Goal: Information Seeking & Learning: Learn about a topic

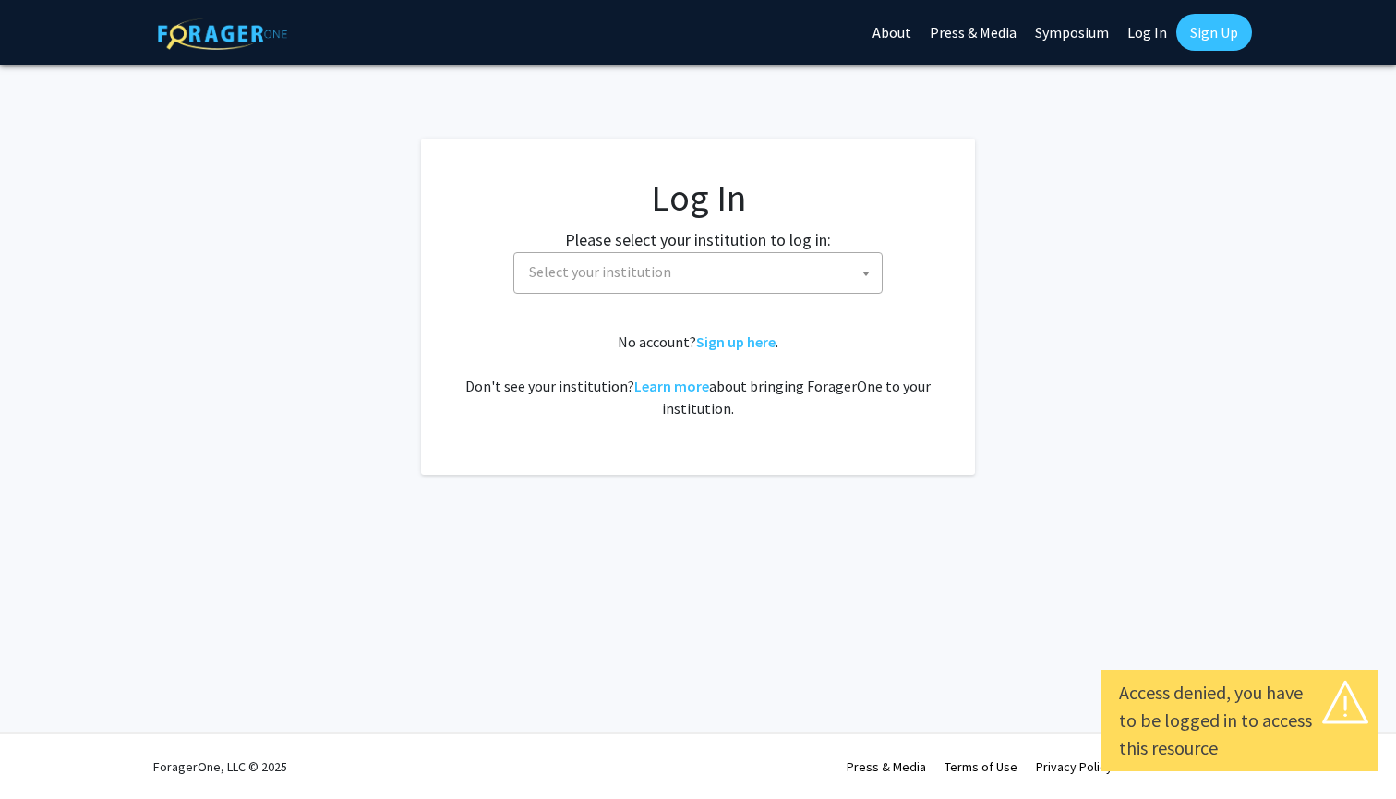
select select
click at [681, 257] on span "Select your institution" at bounding box center [702, 272] width 360 height 38
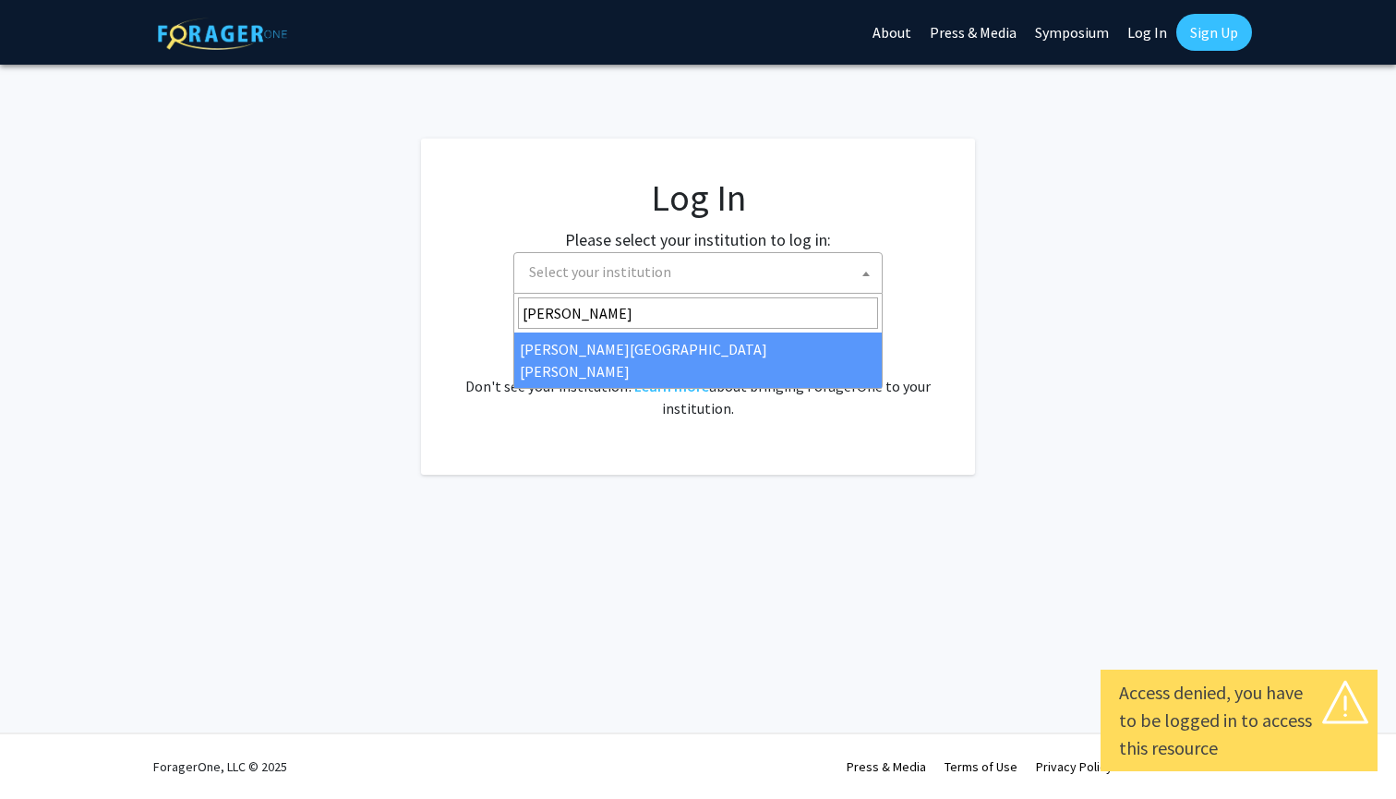
type input "[PERSON_NAME]"
select select "1"
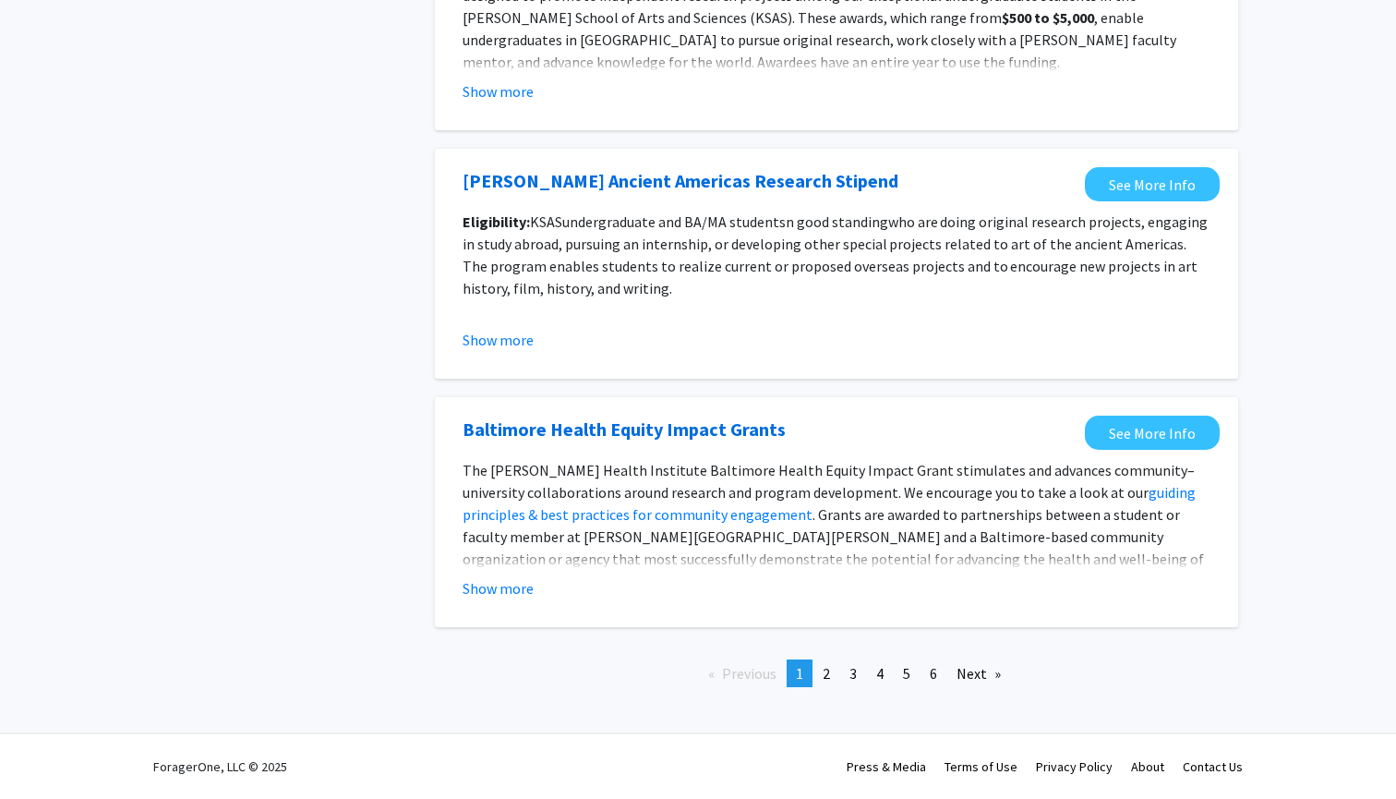
scroll to position [1975, 0]
click at [866, 675] on link "page 3" at bounding box center [853, 673] width 26 height 28
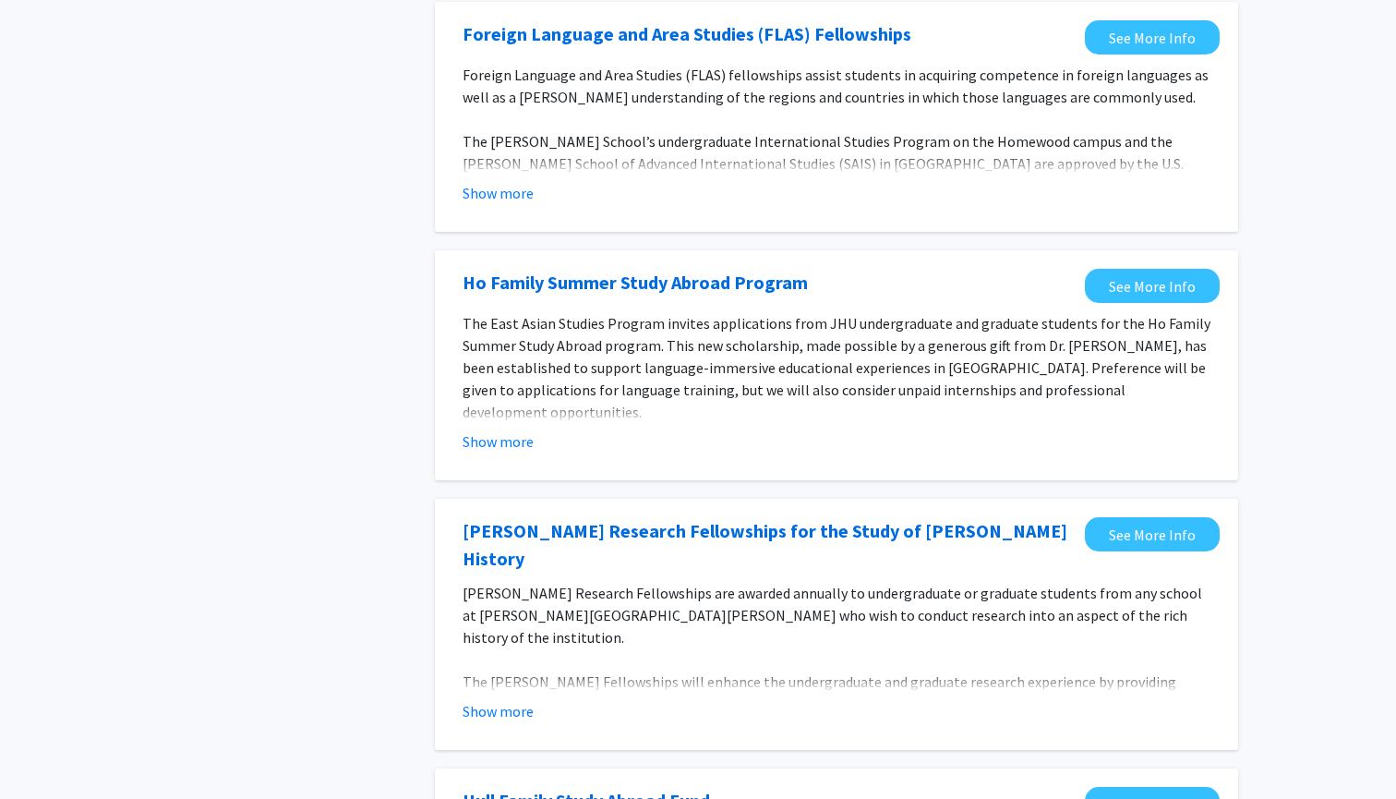
scroll to position [500, 0]
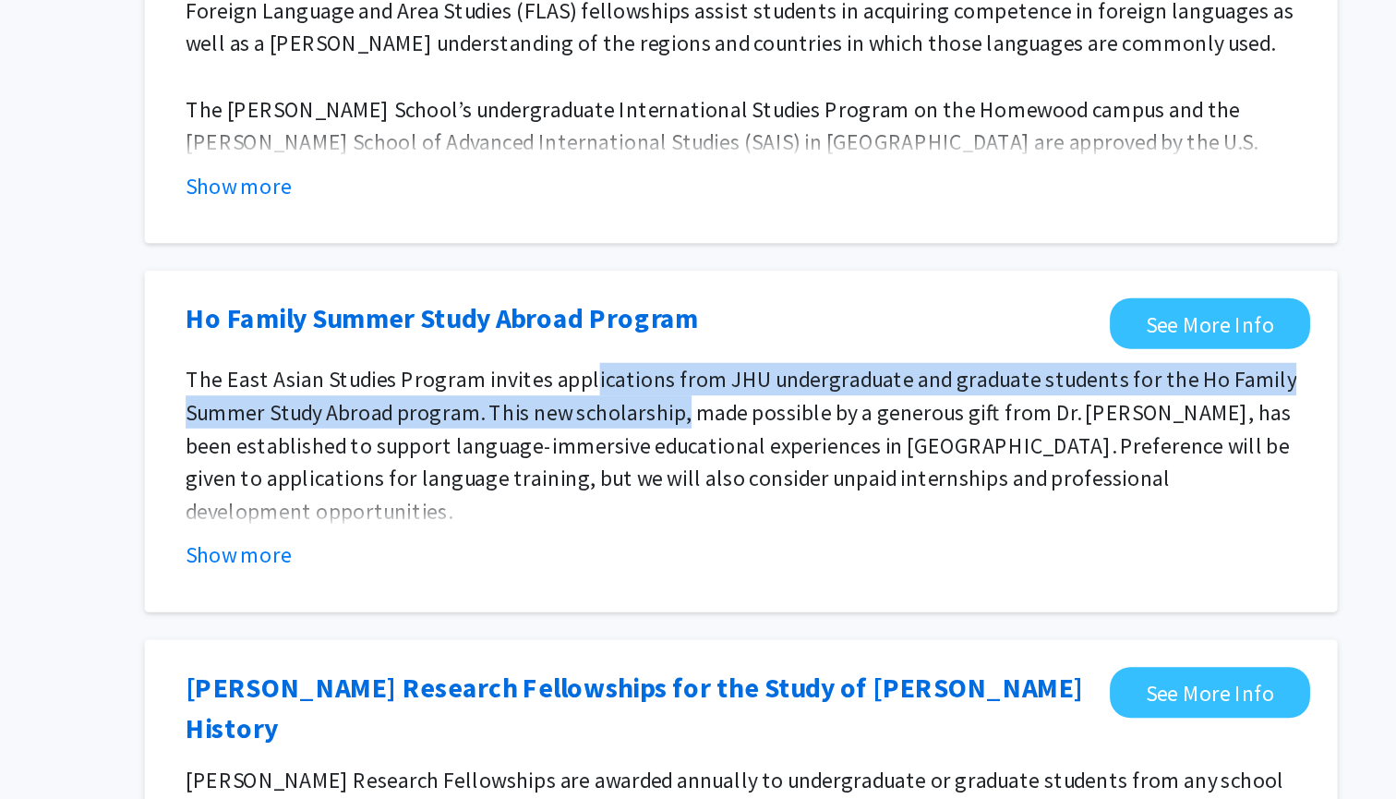
drag, startPoint x: 392, startPoint y: 260, endPoint x: 456, endPoint y: 281, distance: 66.9
click at [463, 464] on p "The East Asian Studies Program invites applications from JHU undergraduate and …" at bounding box center [837, 519] width 748 height 111
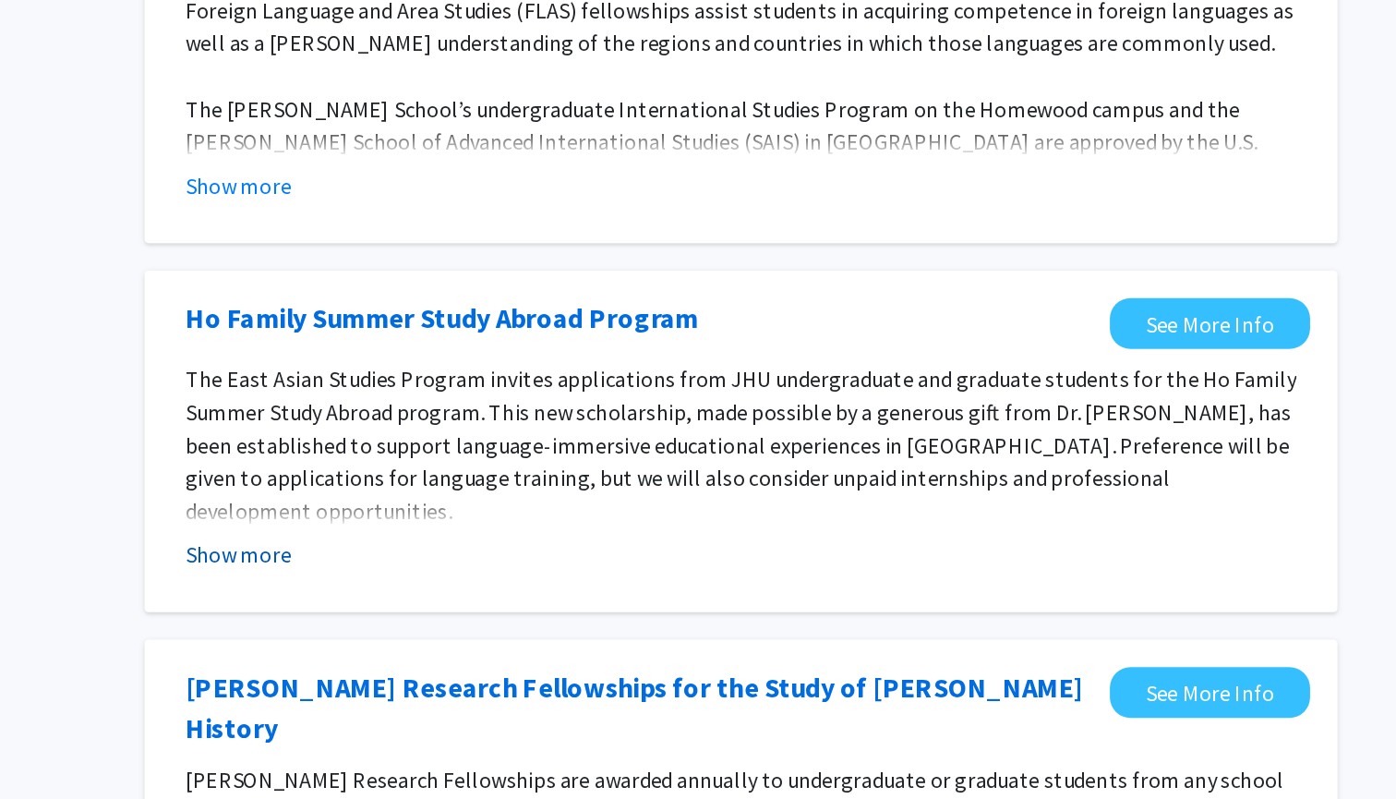
click at [463, 583] on button "Show more" at bounding box center [498, 594] width 71 height 22
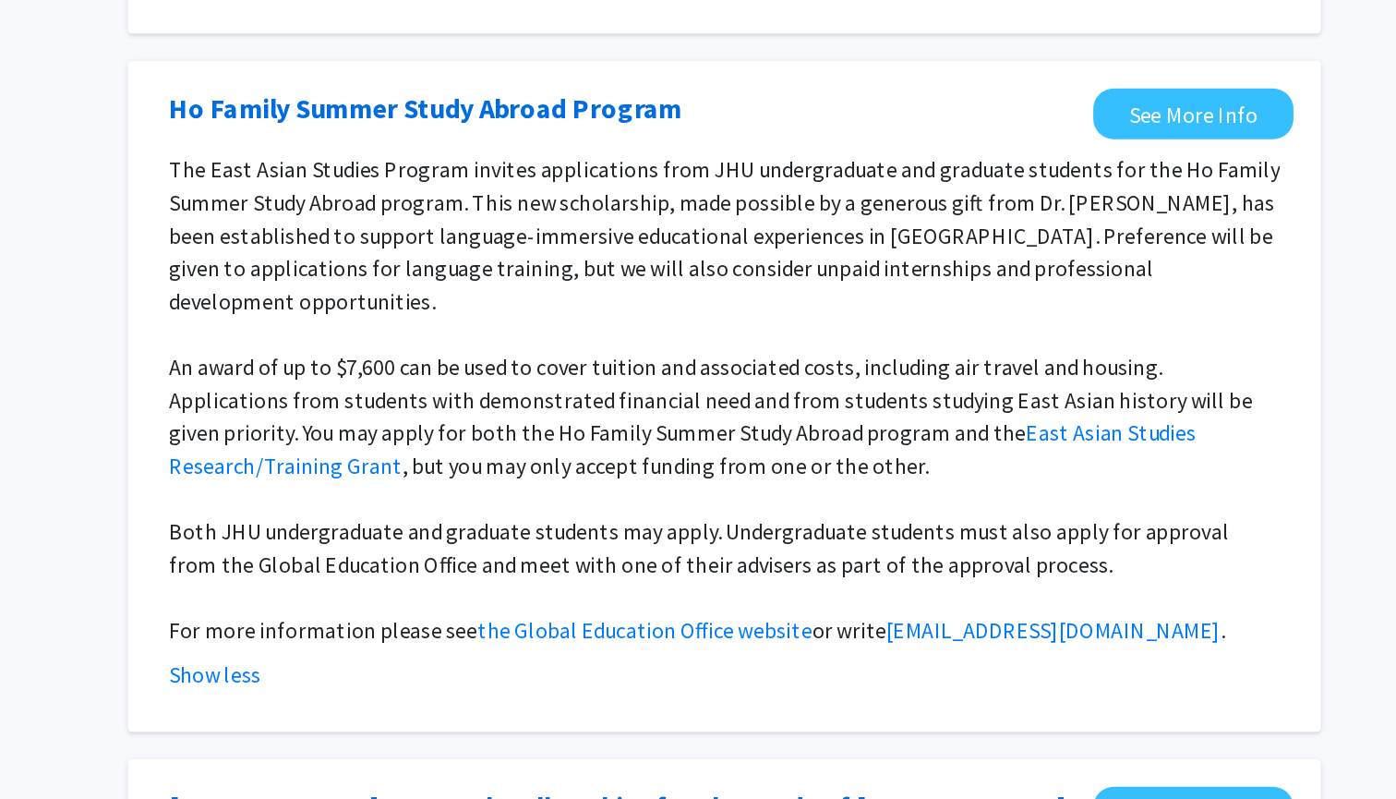
scroll to position [601, 0]
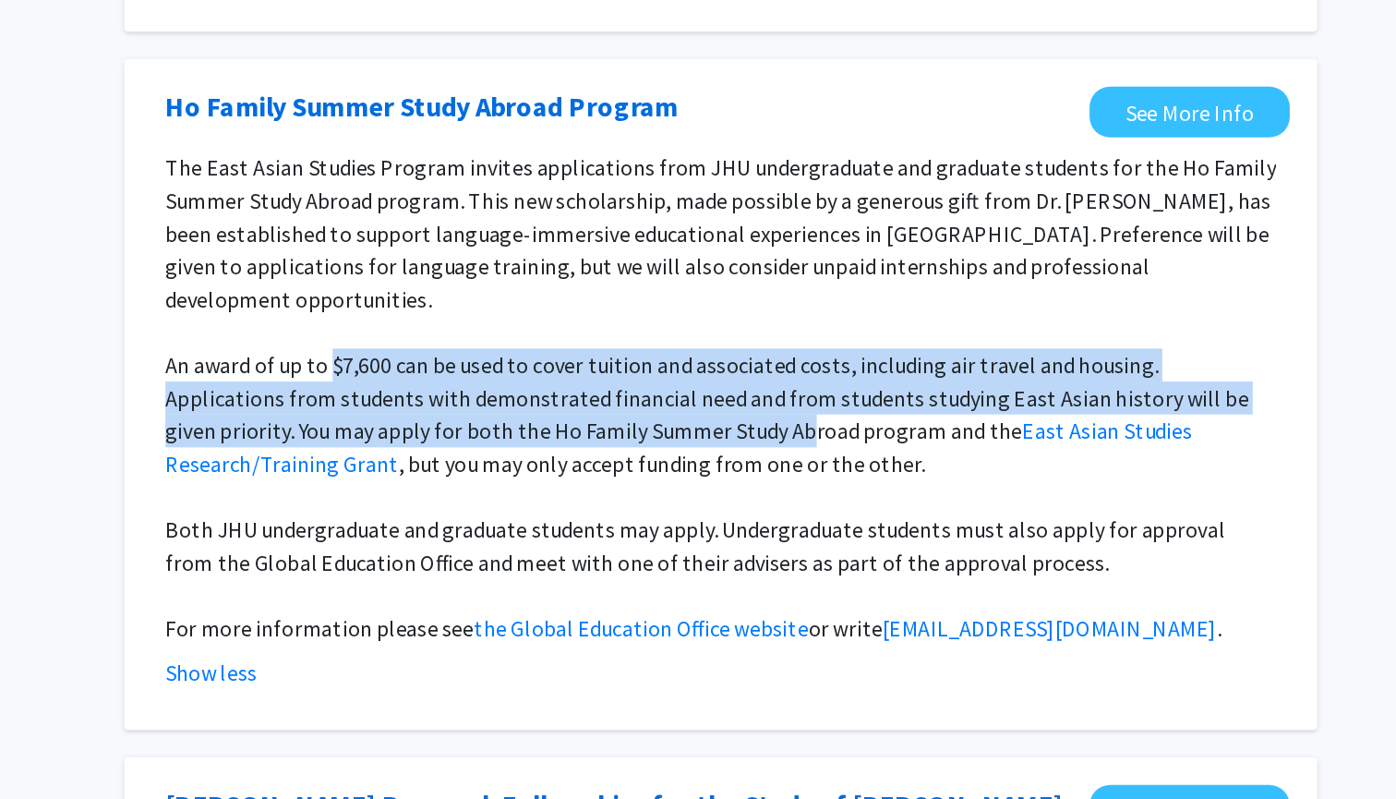
drag, startPoint x: 221, startPoint y: 226, endPoint x: 429, endPoint y: 260, distance: 211.5
click at [463, 496] on p "An award of up to $7,600 can be used to cover tuition and associated costs, inc…" at bounding box center [837, 540] width 748 height 89
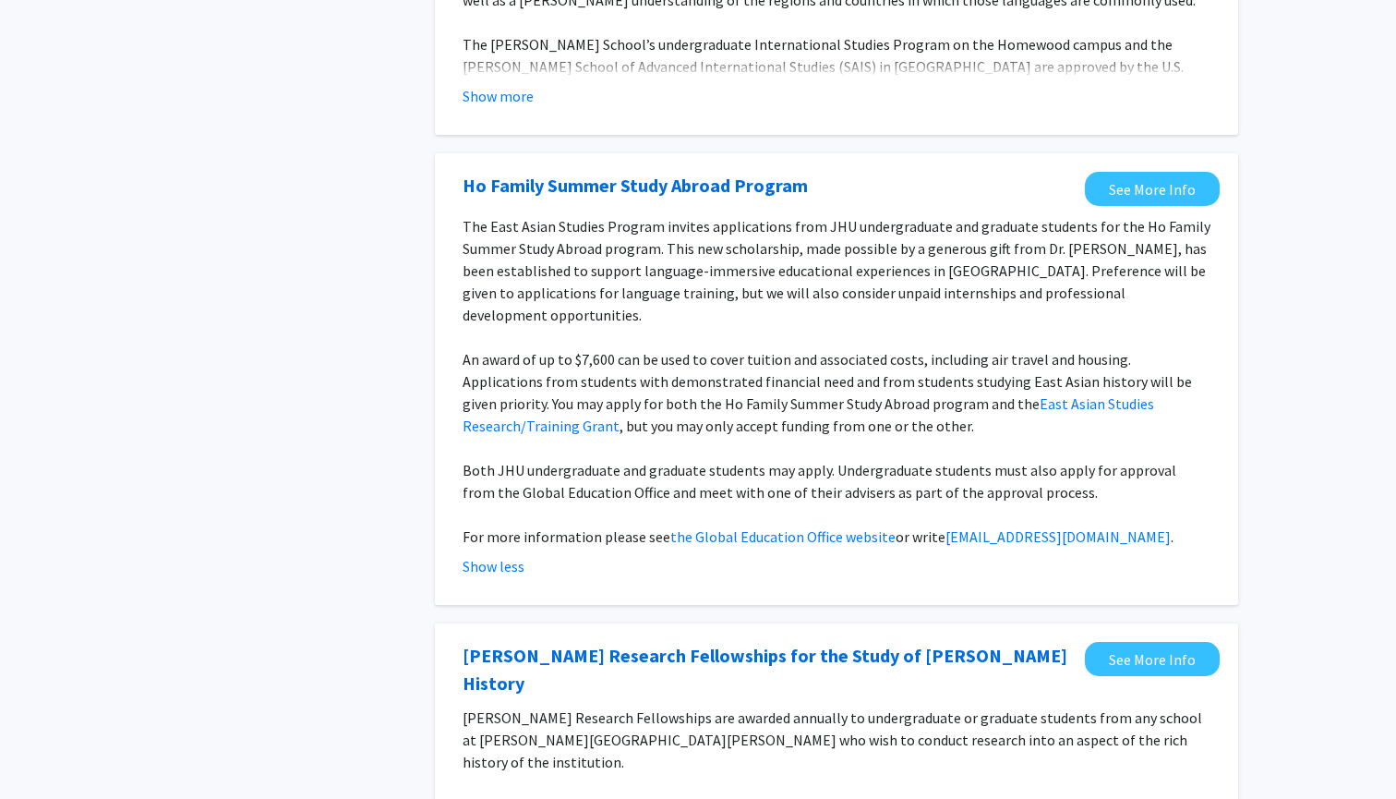
scroll to position [733, 0]
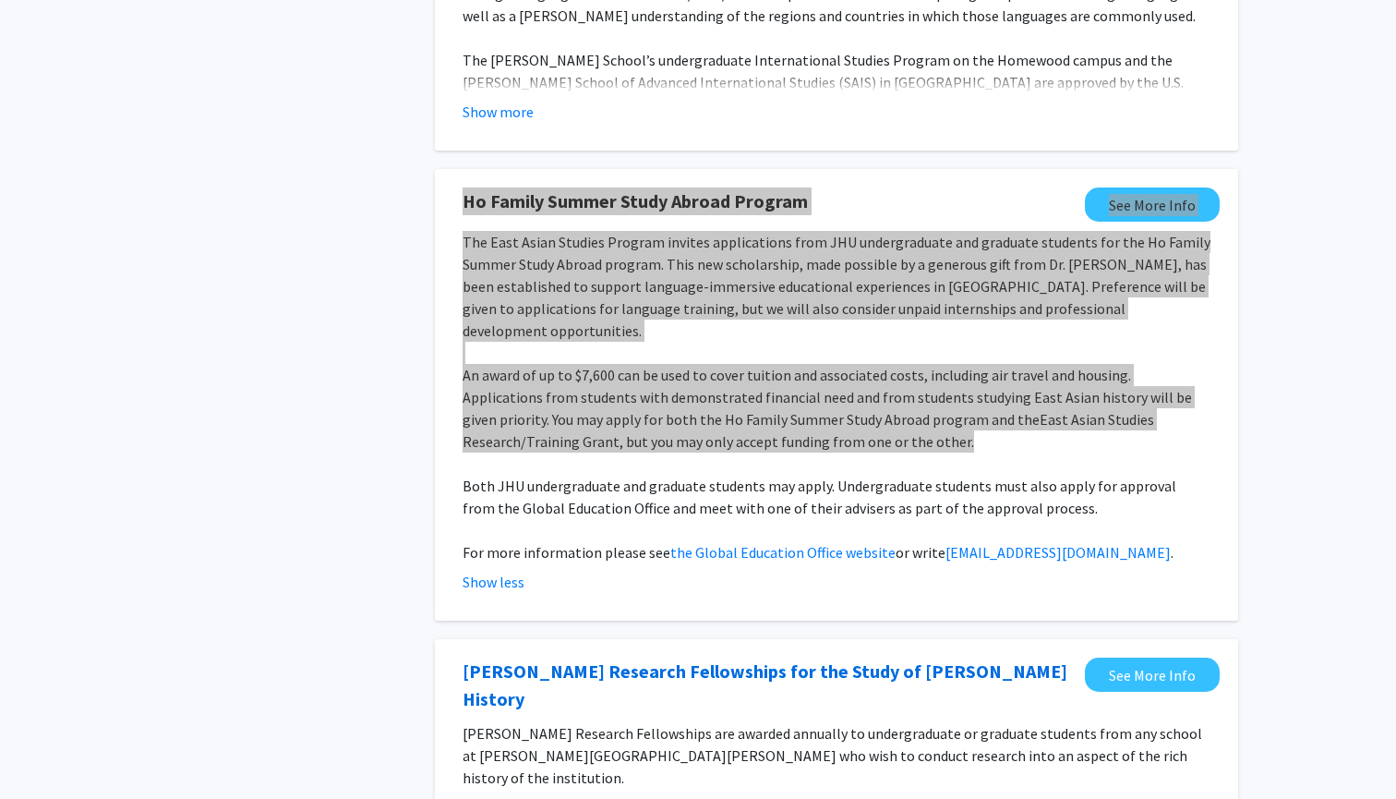
drag, startPoint x: 462, startPoint y: 205, endPoint x: 1184, endPoint y: 416, distance: 752.2
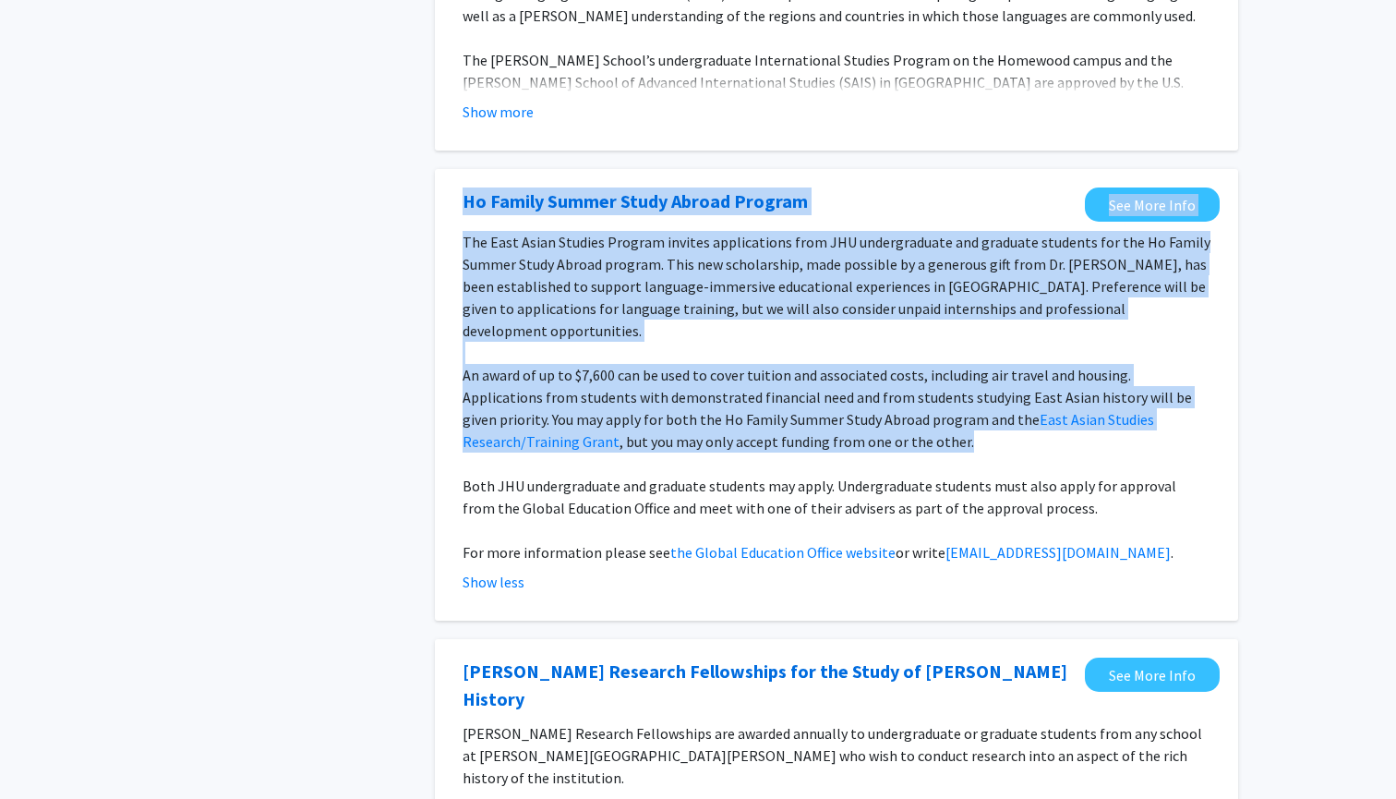
click at [1184, 416] on p "An award of up to $7,600 can be used to cover tuition and associated costs, inc…" at bounding box center [837, 408] width 748 height 89
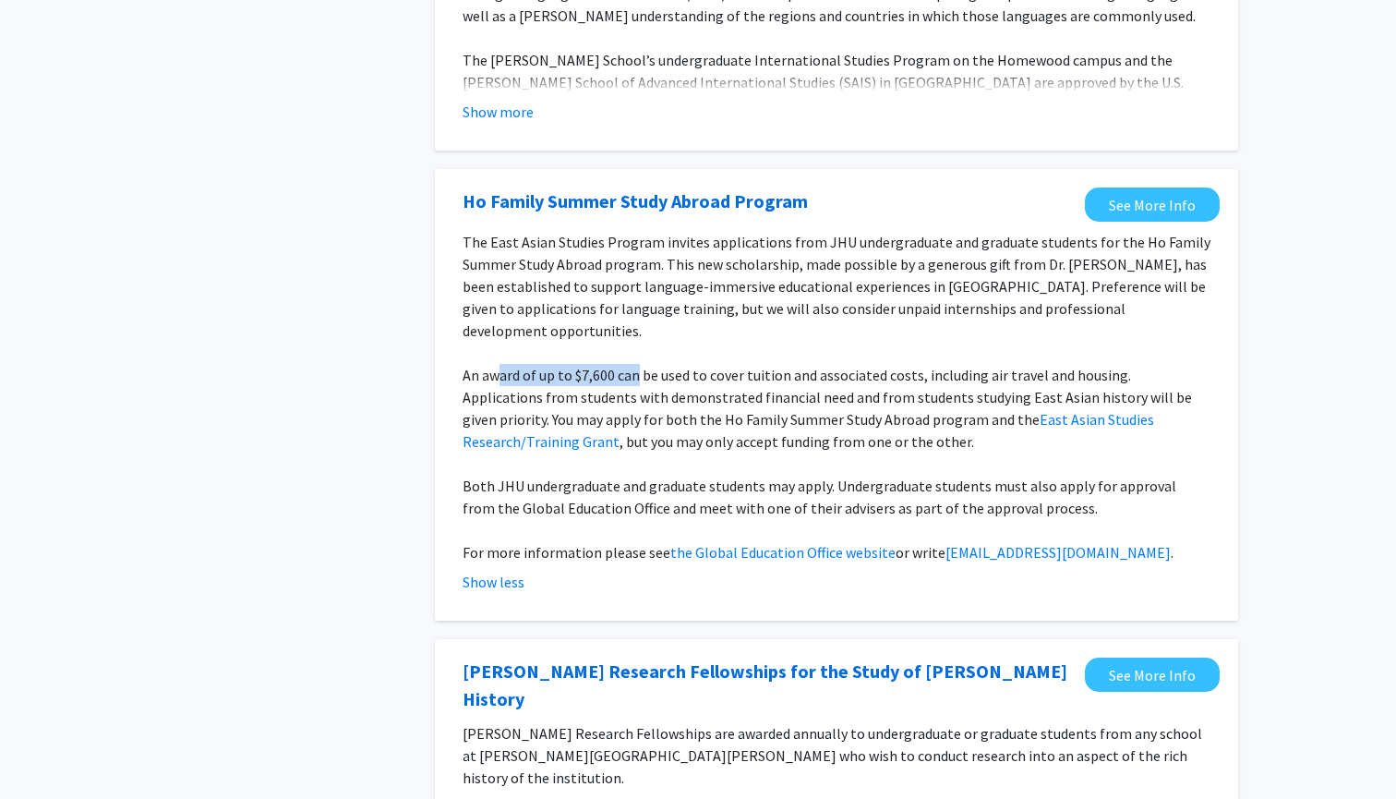
drag, startPoint x: 500, startPoint y: 354, endPoint x: 637, endPoint y: 365, distance: 138.0
click at [637, 365] on p "An award of up to $7,600 can be used to cover tuition and associated costs, inc…" at bounding box center [837, 408] width 748 height 89
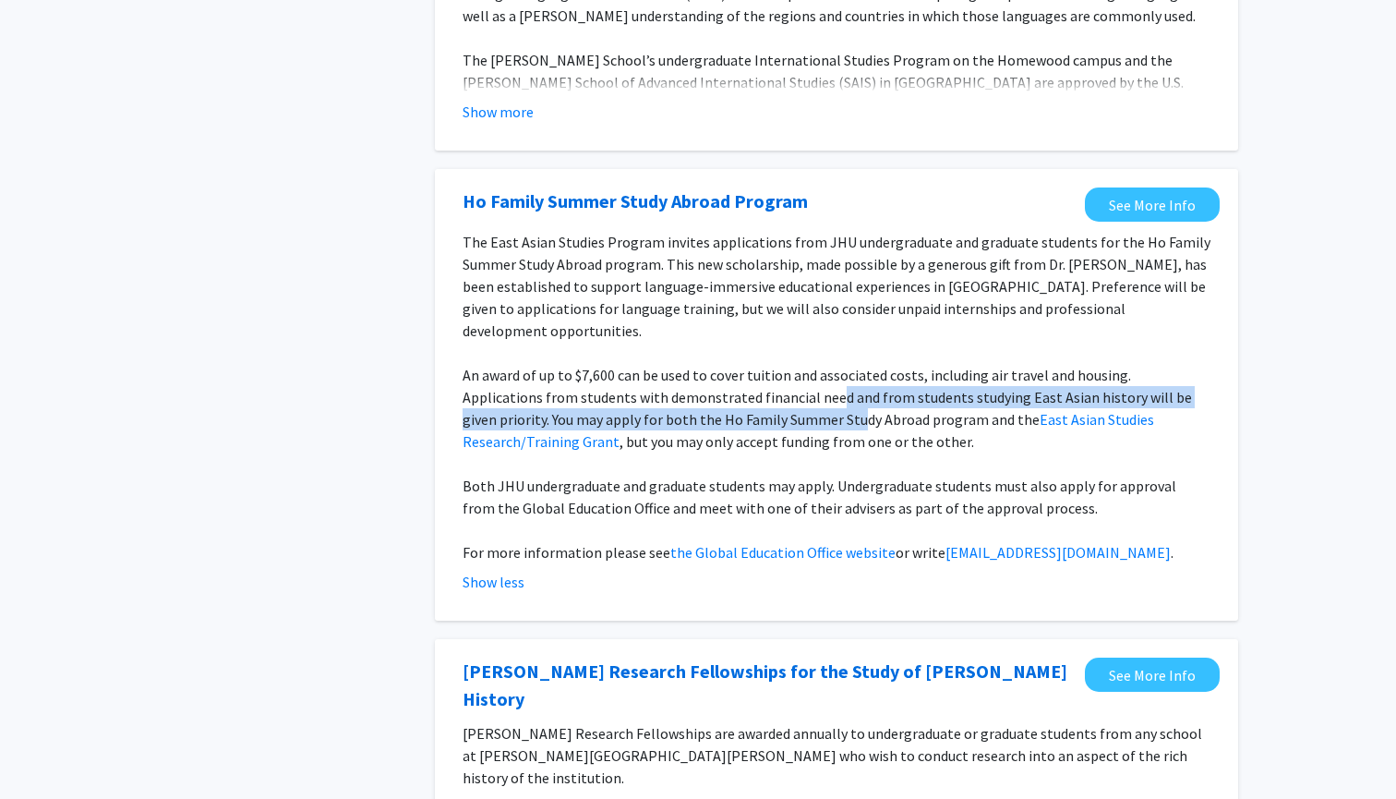
click at [749, 387] on p "An award of up to $7,600 can be used to cover tuition and associated costs, inc…" at bounding box center [837, 408] width 748 height 89
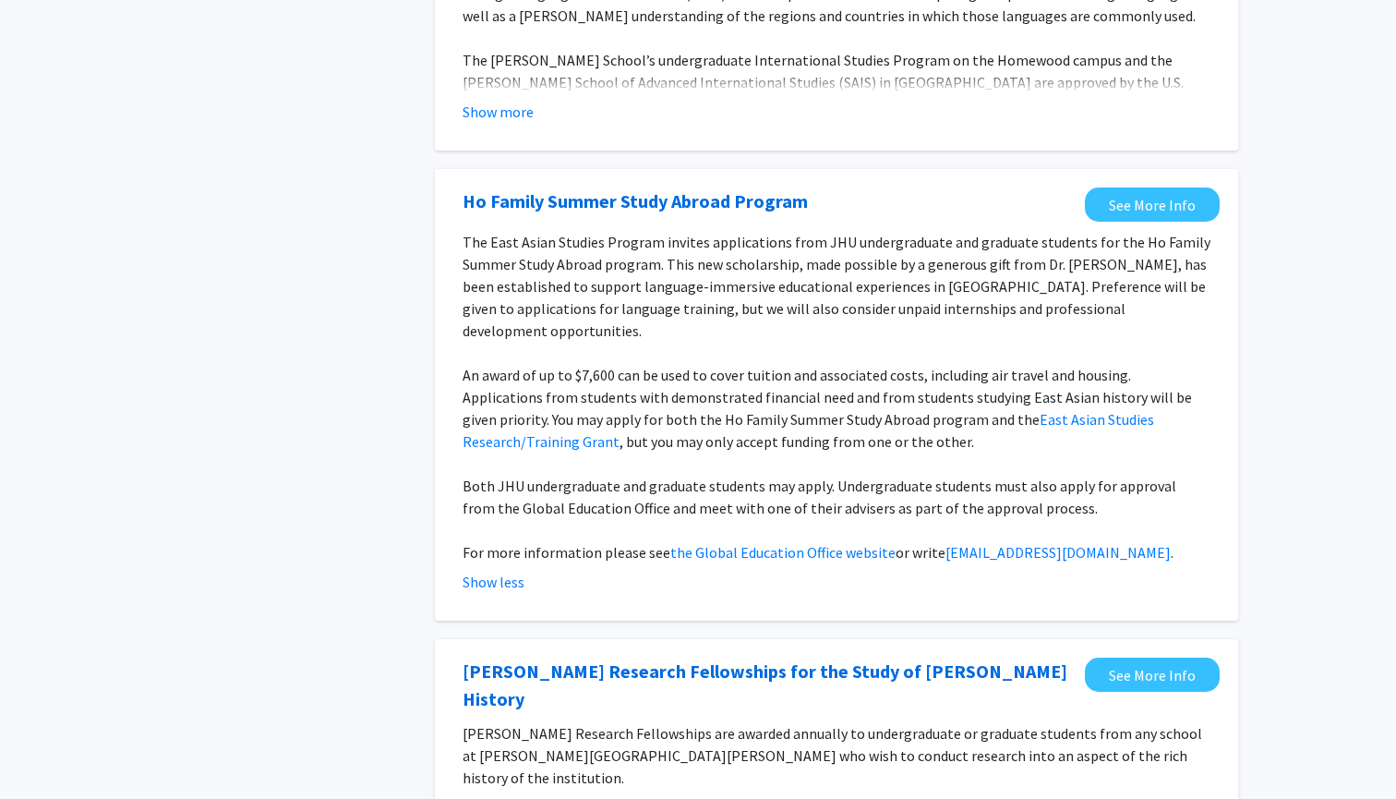
click at [768, 411] on p "An award of up to $7,600 can be used to cover tuition and associated costs, inc…" at bounding box center [837, 408] width 748 height 89
